Goal: Communication & Community: Connect with others

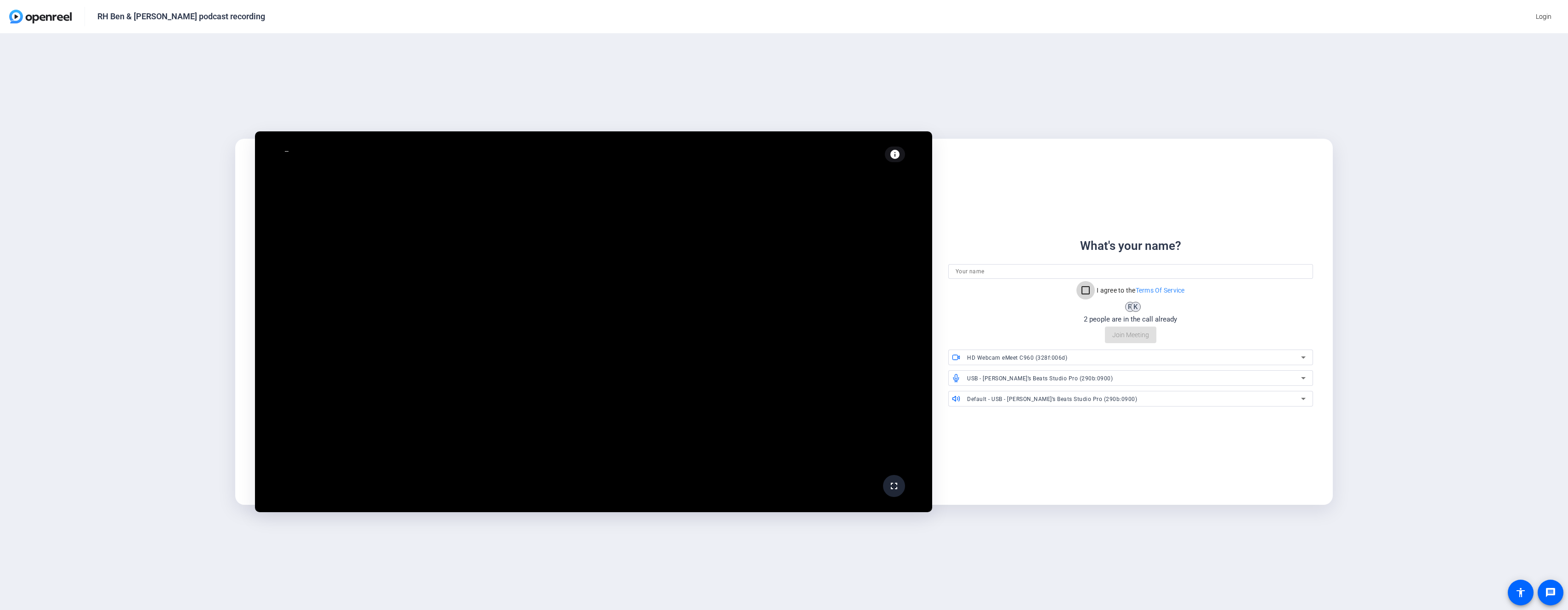
click at [1082, 289] on input "I agree to the Terms Of Service" at bounding box center [1085, 290] width 18 height 18
checkbox input "true"
click at [1022, 272] on input at bounding box center [1130, 272] width 349 height 11
type input "[PERSON_NAME]"
click at [1132, 332] on span "Join Meeting" at bounding box center [1130, 335] width 37 height 10
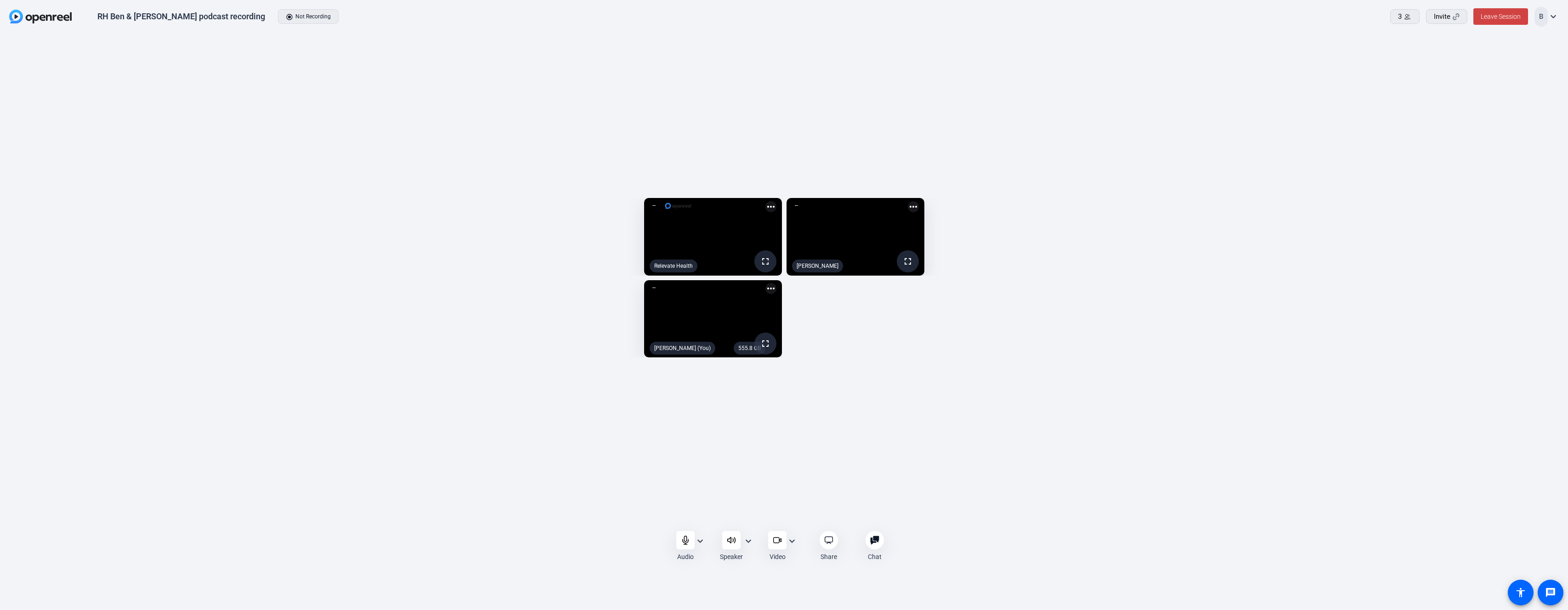
click at [699, 541] on mat-icon "expand_more" at bounding box center [700, 541] width 11 height 11
click at [480, 550] on div at bounding box center [784, 305] width 1568 height 610
click at [765, 294] on mat-icon "more_horiz" at bounding box center [771, 289] width 11 height 11
click at [939, 402] on div at bounding box center [784, 305] width 1568 height 610
click at [733, 355] on div "555.8 GB" at bounding box center [749, 348] width 32 height 13
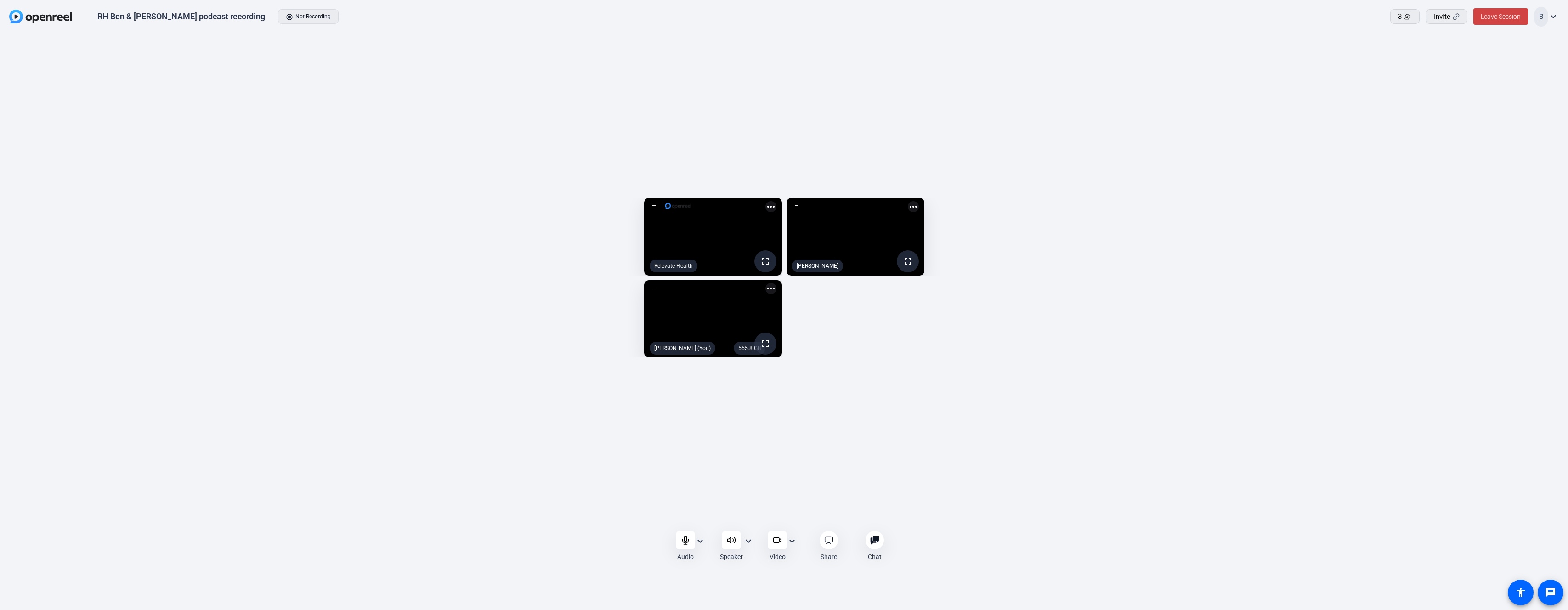
click at [765, 294] on mat-icon "more_horiz" at bounding box center [771, 289] width 11 height 11
click at [881, 333] on div at bounding box center [784, 305] width 1568 height 610
click at [765, 202] on mat-icon "more_horiz" at bounding box center [771, 207] width 11 height 11
click at [774, 38] on div at bounding box center [784, 305] width 1568 height 610
click at [919, 202] on mat-icon "more_horiz" at bounding box center [913, 207] width 11 height 11
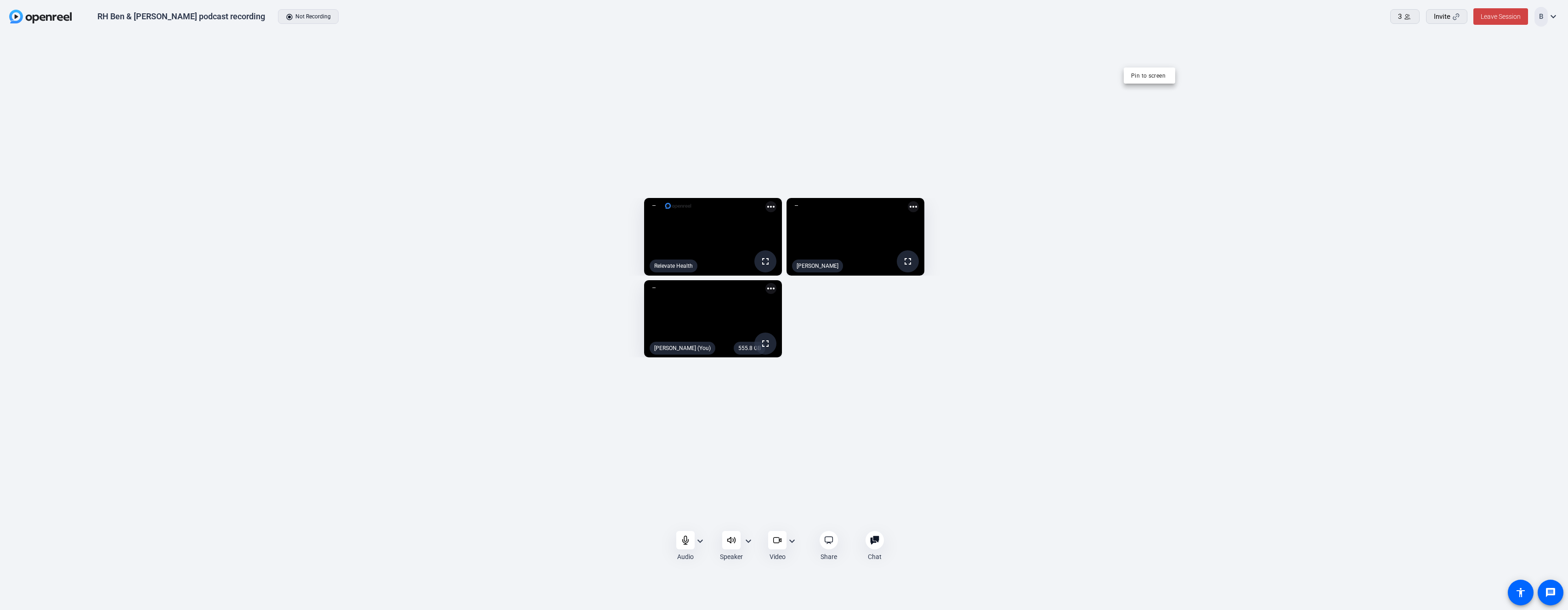
click at [1217, 80] on div at bounding box center [784, 305] width 1568 height 610
click at [792, 540] on mat-icon "expand_more" at bounding box center [792, 541] width 11 height 11
click at [981, 535] on div at bounding box center [784, 305] width 1568 height 610
click at [733, 355] on div "555.8 GB" at bounding box center [749, 348] width 32 height 13
click at [749, 541] on mat-icon "expand_more" at bounding box center [748, 541] width 11 height 11
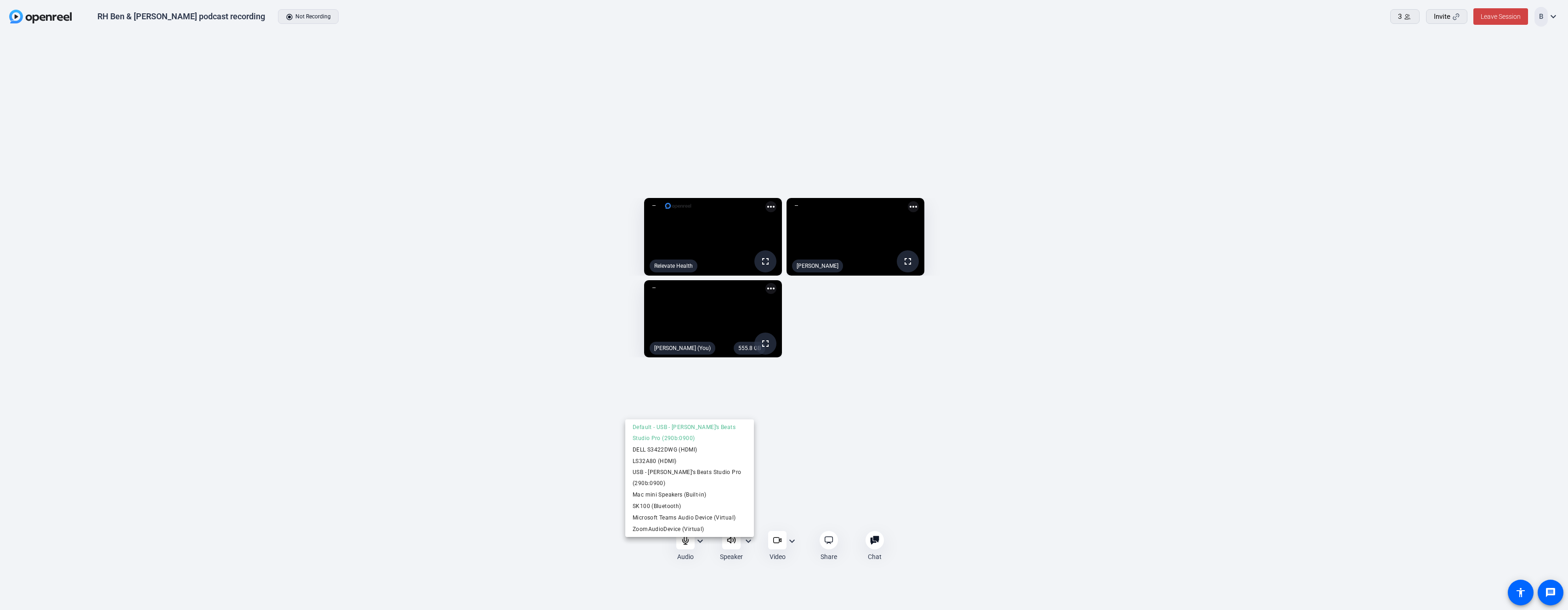
click at [750, 539] on div at bounding box center [784, 305] width 1568 height 610
click at [793, 542] on mat-icon "expand_more" at bounding box center [792, 541] width 11 height 11
click at [1004, 567] on div at bounding box center [784, 305] width 1568 height 610
click at [765, 294] on mat-icon "more_horiz" at bounding box center [771, 289] width 11 height 11
drag, startPoint x: 914, startPoint y: 415, endPoint x: 932, endPoint y: 422, distance: 19.3
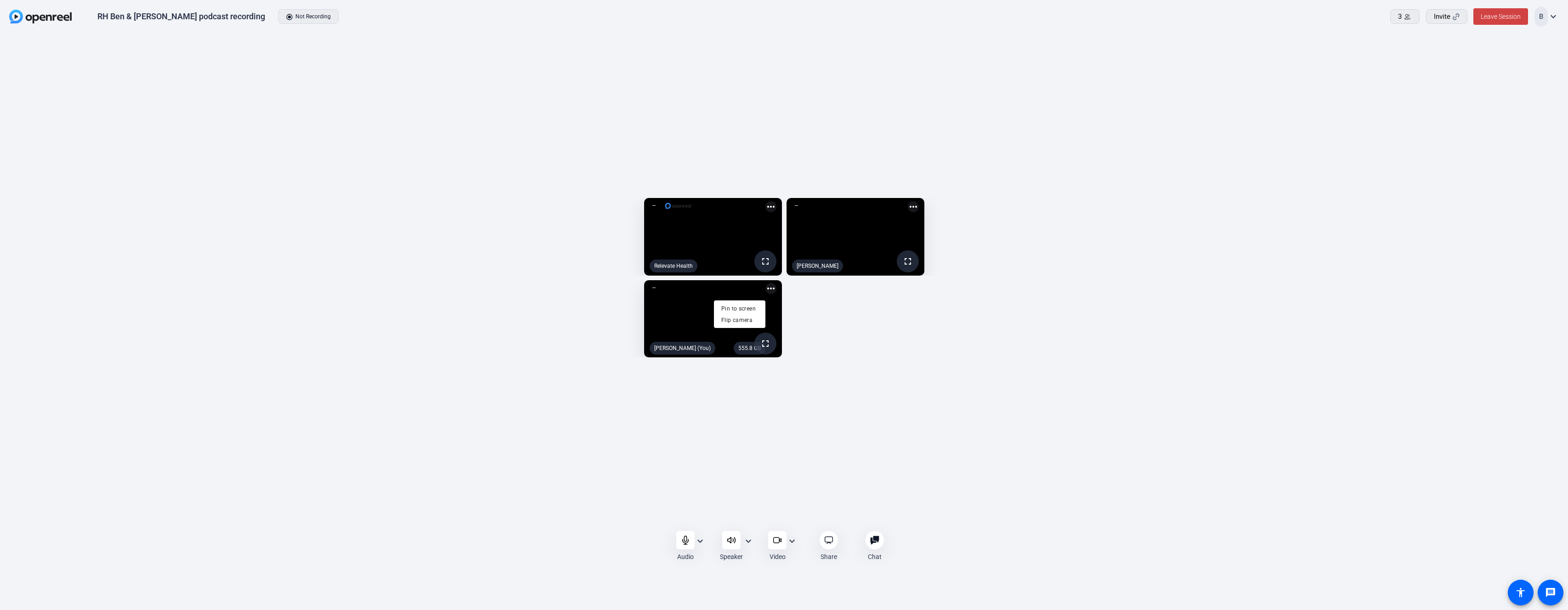
click at [914, 415] on div at bounding box center [784, 305] width 1568 height 610
click at [792, 541] on mat-icon "expand_more" at bounding box center [792, 541] width 11 height 11
click at [772, 578] on span "HD Webcam eMeet C960 (328f:006d)" at bounding box center [742, 575] width 91 height 11
click at [1552, 16] on mat-icon "expand_more" at bounding box center [1553, 16] width 11 height 11
click at [1531, 107] on div at bounding box center [784, 305] width 1568 height 610
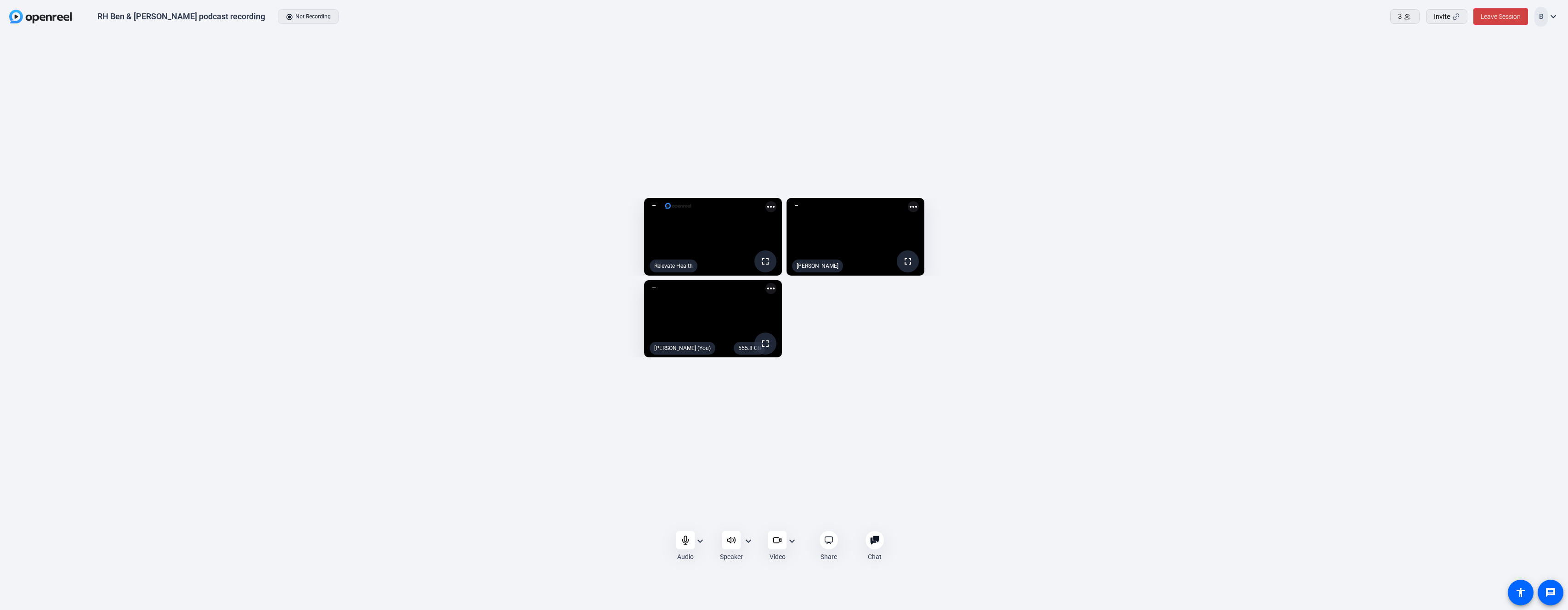
click at [765, 294] on mat-icon "more_horiz" at bounding box center [771, 289] width 11 height 11
click at [855, 360] on div at bounding box center [784, 305] width 1568 height 610
click at [649, 355] on div "[PERSON_NAME] (You)" at bounding box center [682, 348] width 66 height 13
click at [649, 292] on div at bounding box center [654, 287] width 9 height 9
click at [751, 542] on mat-icon "expand_more" at bounding box center [748, 541] width 11 height 11
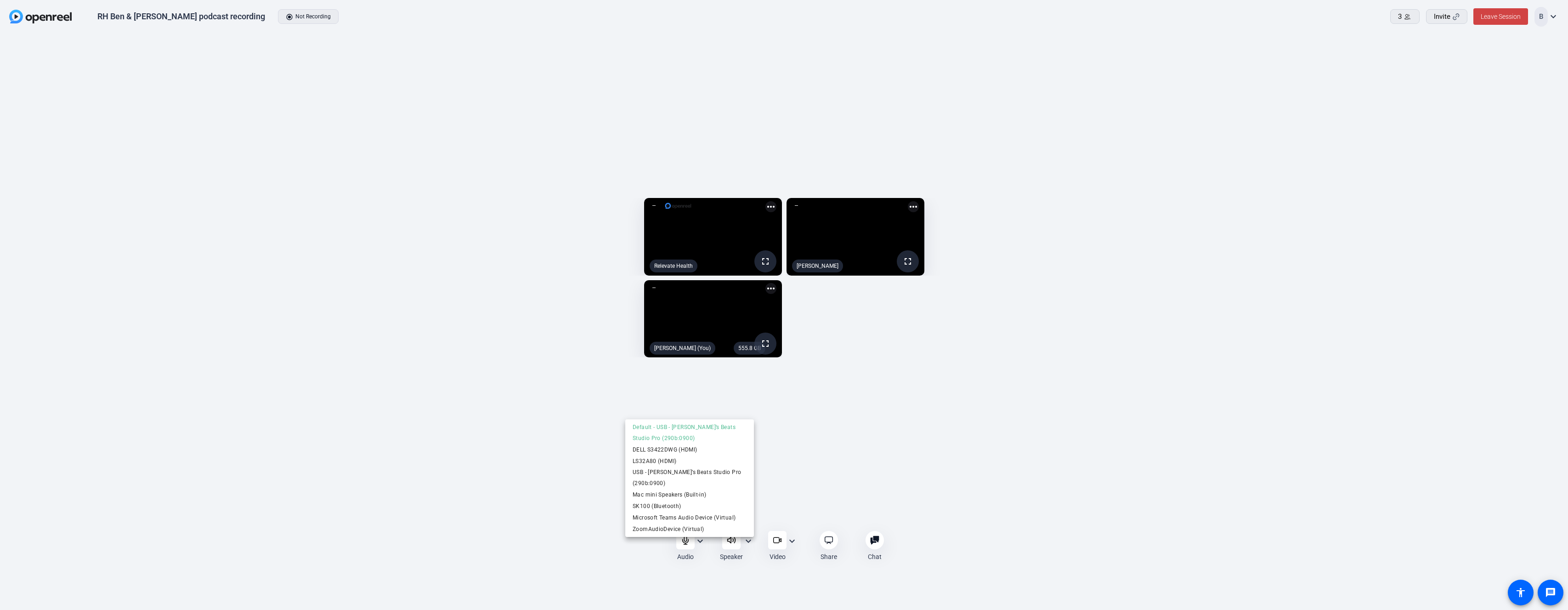
click at [749, 541] on div at bounding box center [784, 305] width 1568 height 610
click at [702, 541] on mat-icon "expand_more" at bounding box center [700, 541] width 11 height 11
click at [701, 541] on div at bounding box center [784, 305] width 1568 height 610
click at [1503, 16] on span "Leave Session" at bounding box center [1501, 16] width 40 height 7
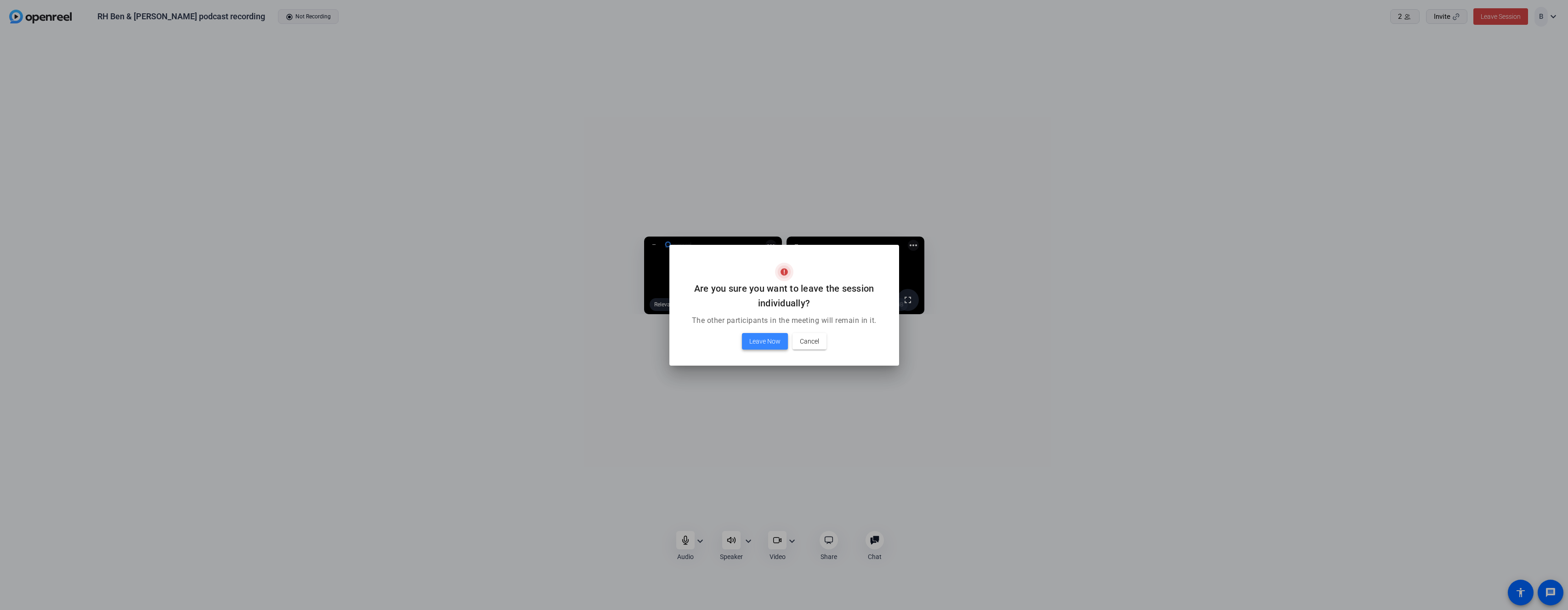
click at [765, 343] on span "Leave Now" at bounding box center [765, 342] width 31 height 11
